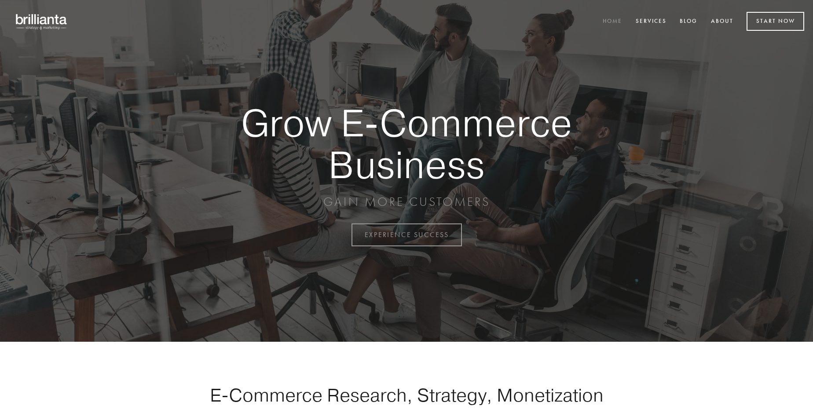
scroll to position [2307, 0]
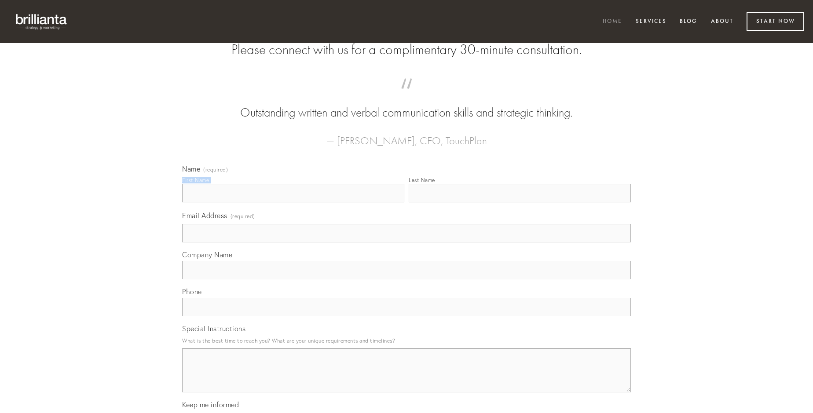
type input "[PERSON_NAME]"
click at [520, 202] on input "Last Name" at bounding box center [520, 193] width 222 height 18
type input "[PERSON_NAME]"
click at [407, 243] on input "Email Address (required)" at bounding box center [406, 233] width 449 height 18
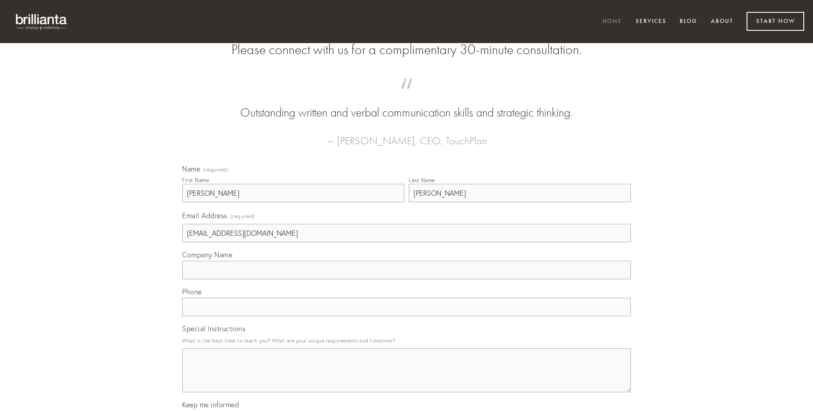
type input "[EMAIL_ADDRESS][DOMAIN_NAME]"
click at [407, 280] on input "Company Name" at bounding box center [406, 270] width 449 height 18
type input "aiunt"
click at [407, 316] on input "text" at bounding box center [406, 307] width 449 height 18
click at [407, 379] on textarea "Special Instructions" at bounding box center [406, 371] width 449 height 44
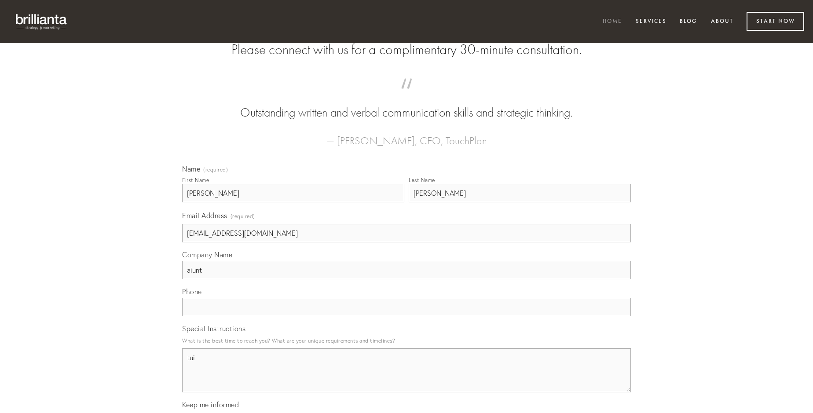
type textarea "tui"
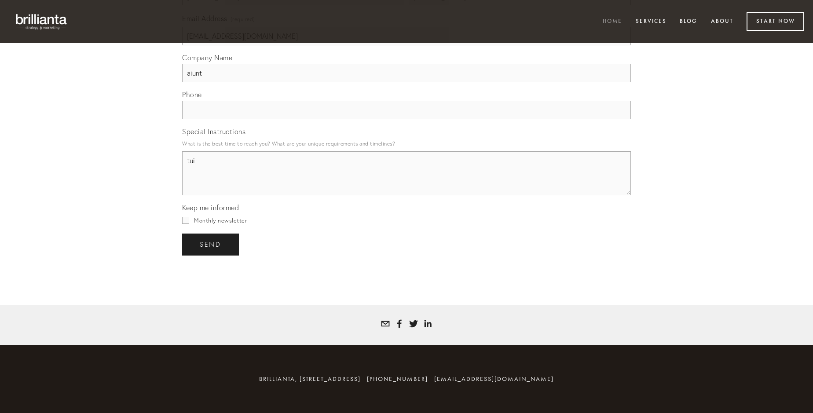
click at [211, 244] on span "send" at bounding box center [211, 245] width 22 height 8
